Goal: Navigation & Orientation: Go to known website

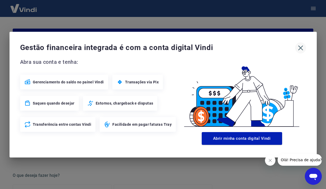
click at [300, 49] on icon "button" at bounding box center [301, 48] width 8 height 8
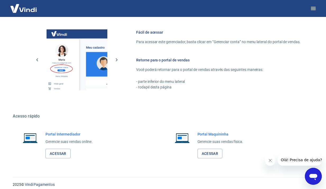
scroll to position [284, 0]
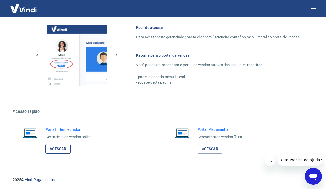
click at [64, 147] on link "Acessar" at bounding box center [57, 149] width 25 height 10
